Goal: Information Seeking & Learning: Learn about a topic

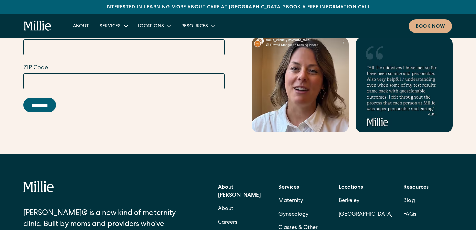
scroll to position [2791, 0]
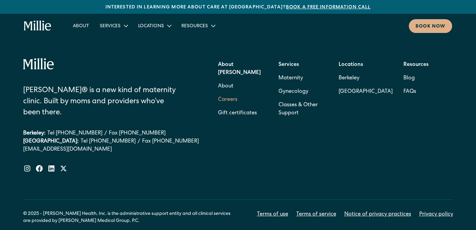
click at [234, 93] on link "Careers" at bounding box center [227, 99] width 19 height 13
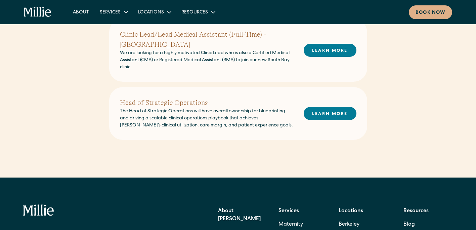
scroll to position [336, 0]
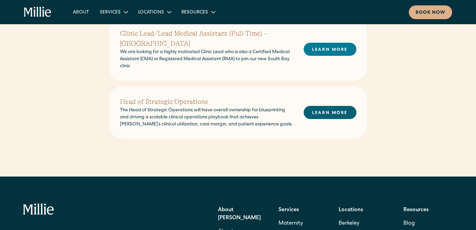
click at [318, 106] on link "LEARN MORE" at bounding box center [330, 112] width 53 height 13
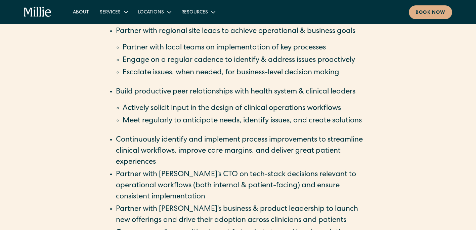
scroll to position [739, 0]
